Goal: Find specific page/section: Find specific page/section

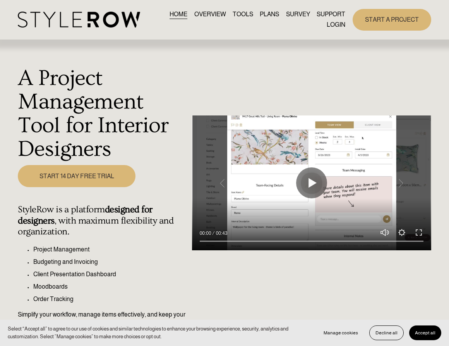
click at [338, 24] on link "LOGIN" at bounding box center [336, 25] width 19 height 10
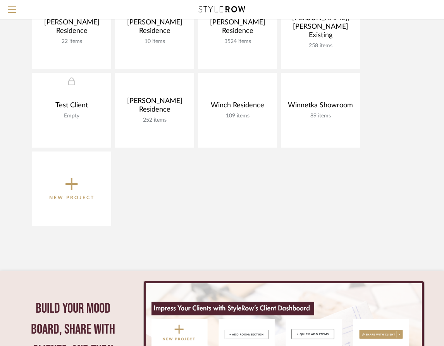
scroll to position [669, 0]
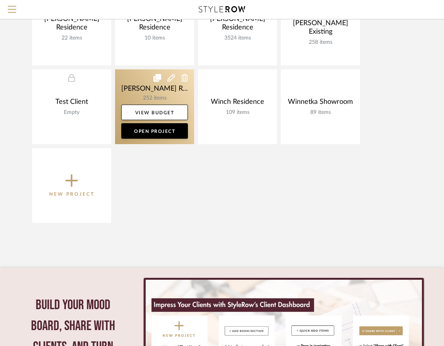
click at [145, 88] on link at bounding box center [154, 106] width 79 height 75
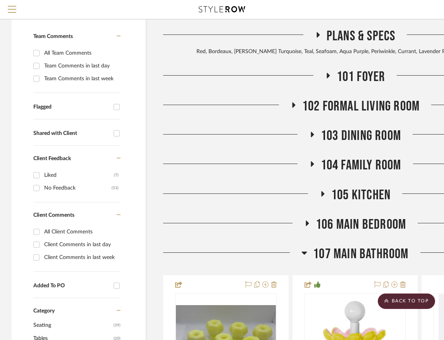
scroll to position [168, 0]
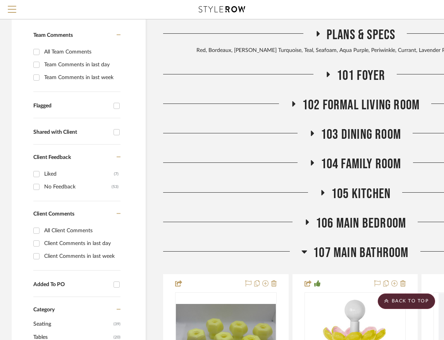
click at [304, 250] on icon at bounding box center [304, 251] width 5 height 3
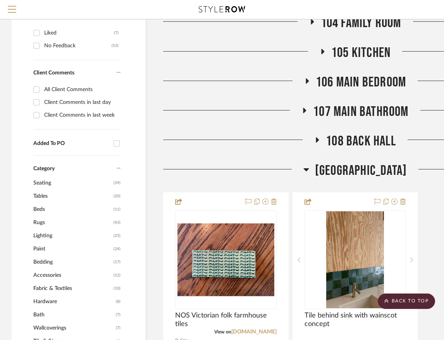
scroll to position [314, 0]
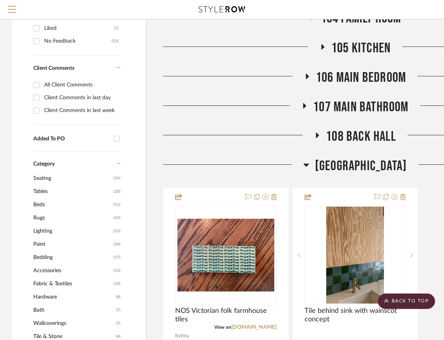
click at [303, 163] on icon at bounding box center [305, 164] width 5 height 3
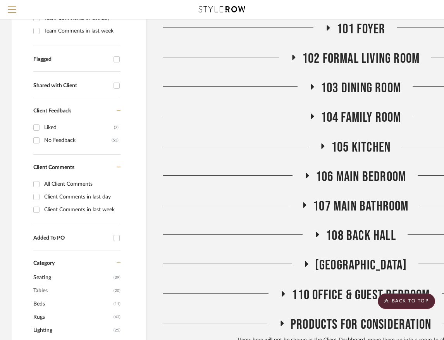
scroll to position [216, 0]
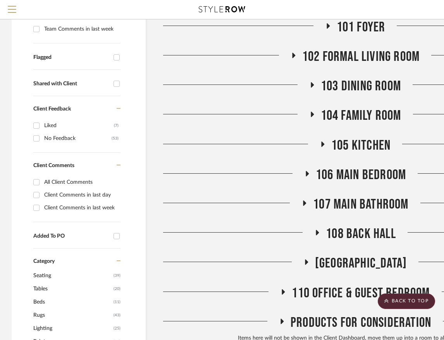
click at [353, 255] on span "[GEOGRAPHIC_DATA]" at bounding box center [361, 263] width 92 height 17
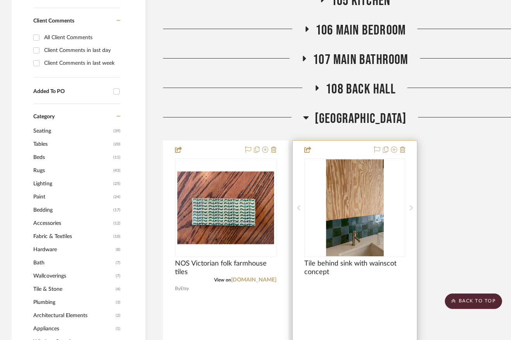
scroll to position [398, 0]
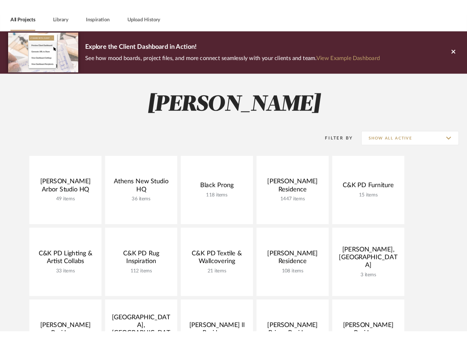
scroll to position [38, 0]
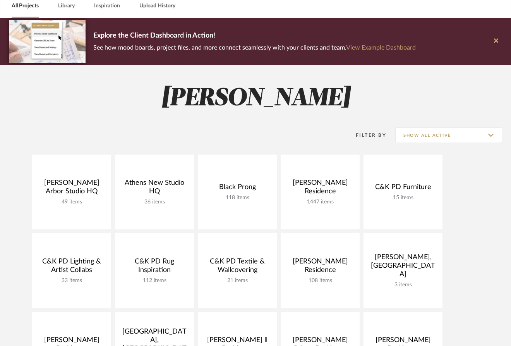
click at [449, 39] on icon at bounding box center [496, 40] width 4 height 7
